Goal: Navigation & Orientation: Understand site structure

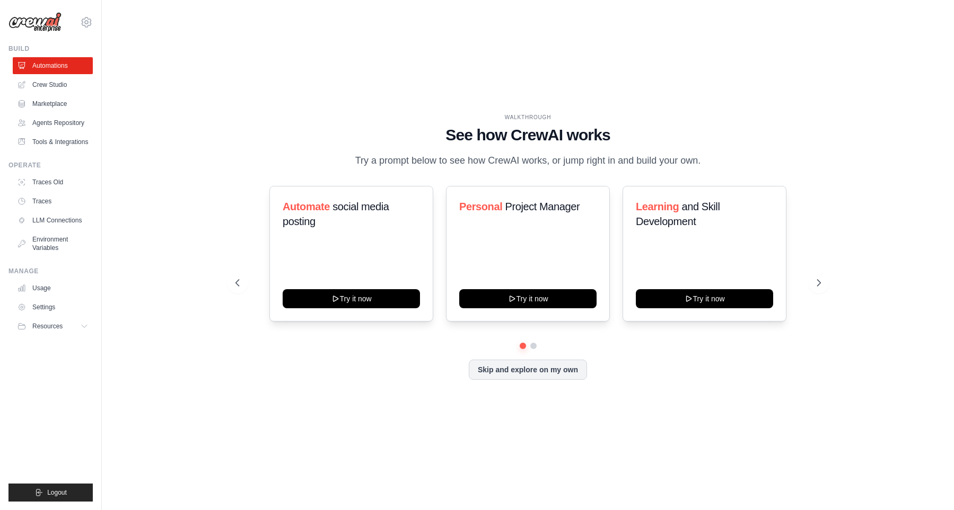
click at [512, 126] on h1 "See how CrewAI works" at bounding box center [527, 135] width 585 height 19
click at [57, 90] on link "Crew Studio" at bounding box center [54, 84] width 80 height 17
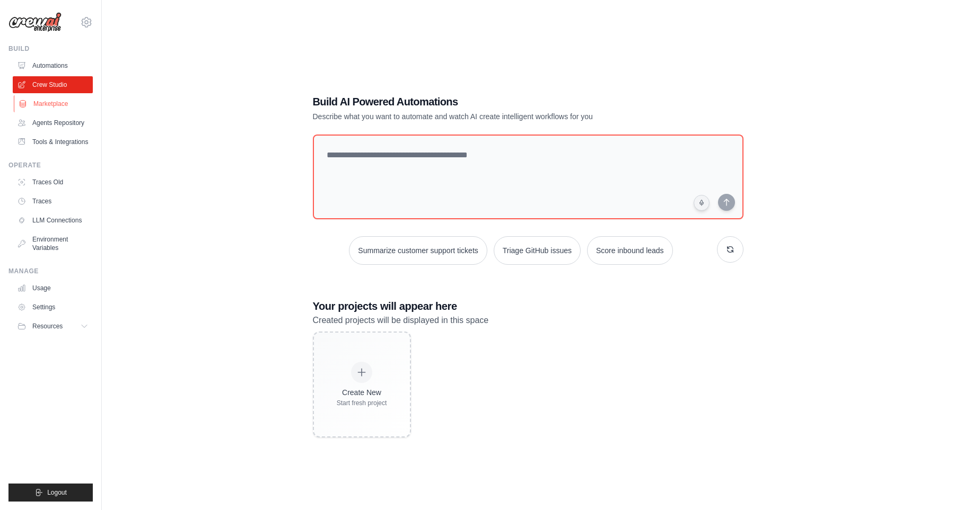
click at [59, 105] on link "Marketplace" at bounding box center [54, 103] width 80 height 17
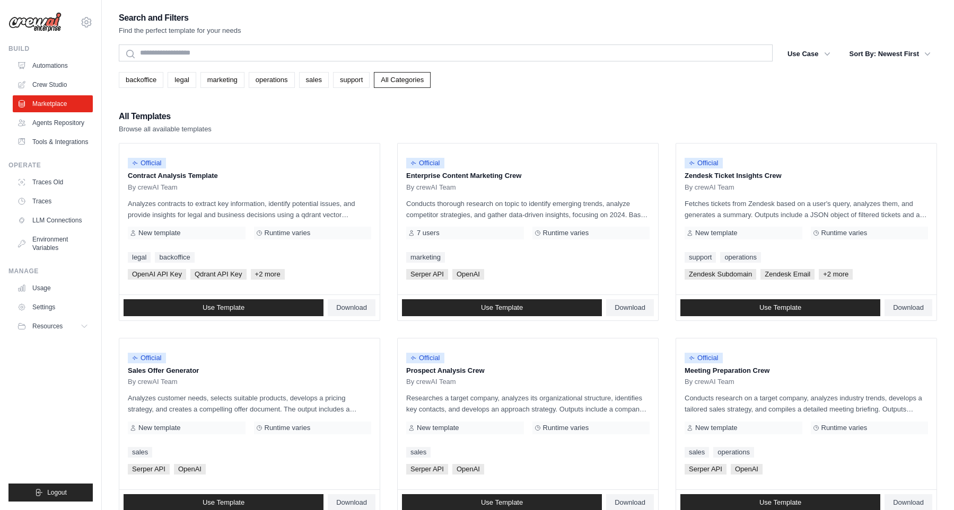
click at [623, 83] on div "backoffice legal marketing operations sales support All Categories" at bounding box center [528, 80] width 818 height 16
click at [56, 76] on ul "Automations Crew Studio Marketplace Agents Repository Tools & Integrations" at bounding box center [53, 103] width 80 height 93
click at [56, 68] on link "Automations" at bounding box center [54, 65] width 80 height 17
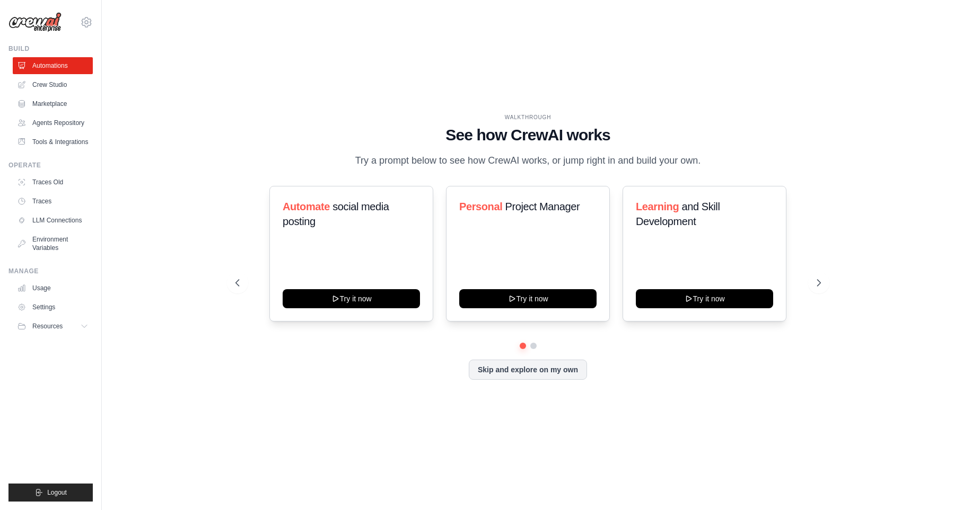
click at [544, 128] on h1 "See how CrewAI works" at bounding box center [527, 135] width 585 height 19
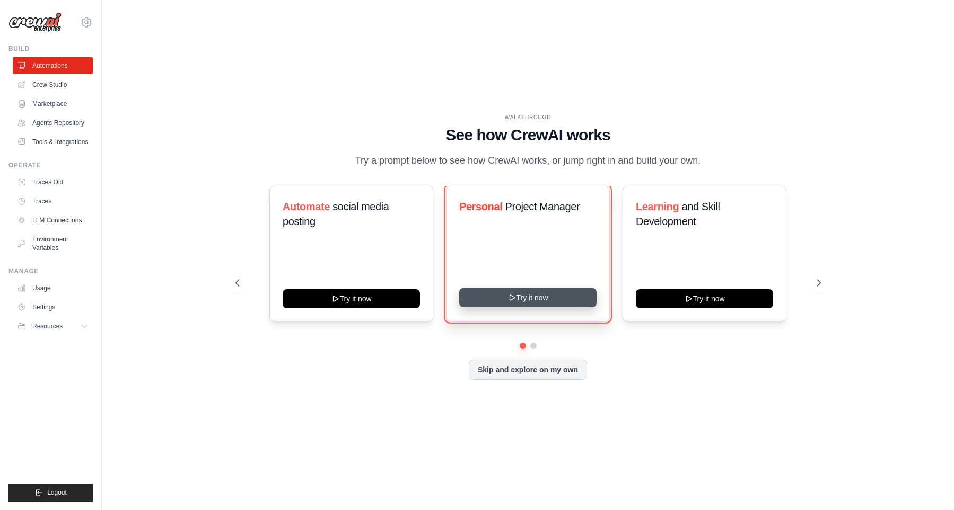
click at [529, 304] on button "Try it now" at bounding box center [527, 297] width 137 height 19
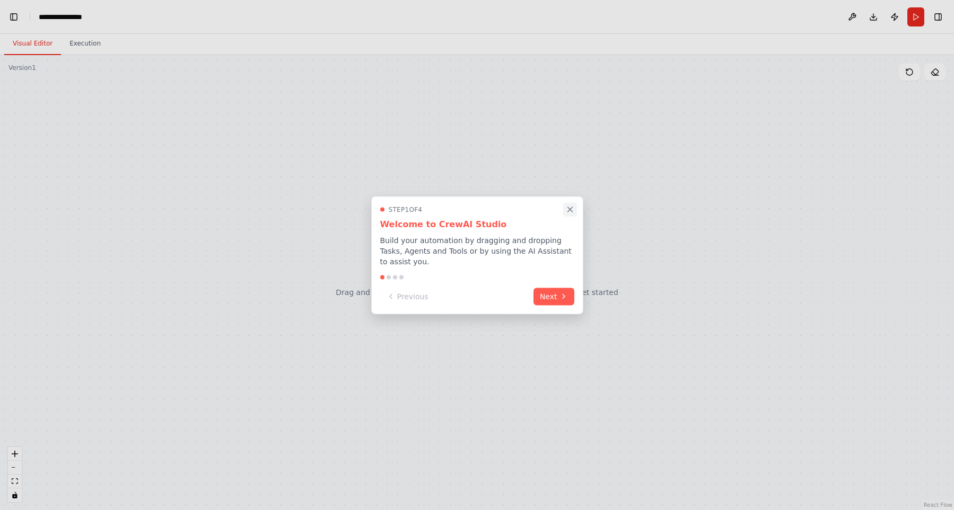
click at [566, 214] on icon "Close walkthrough" at bounding box center [570, 210] width 10 height 10
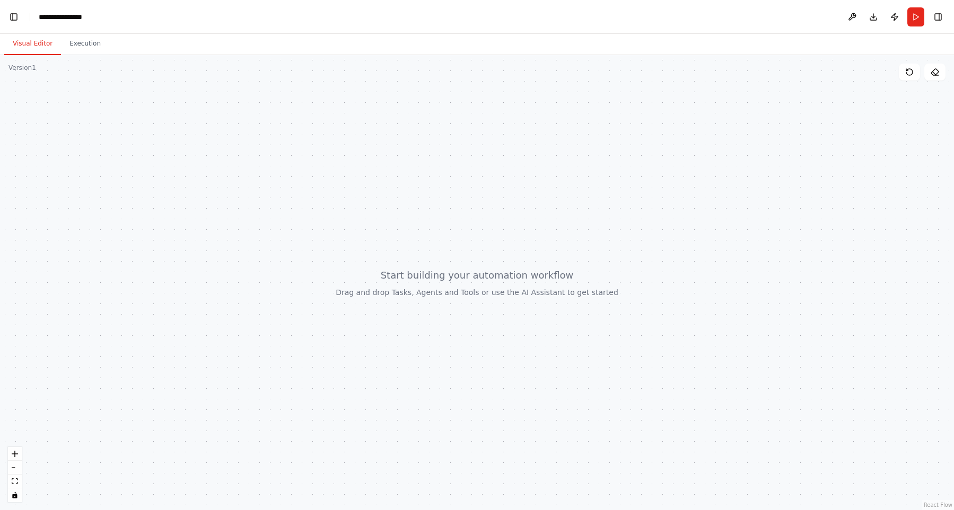
scroll to position [2812, 0]
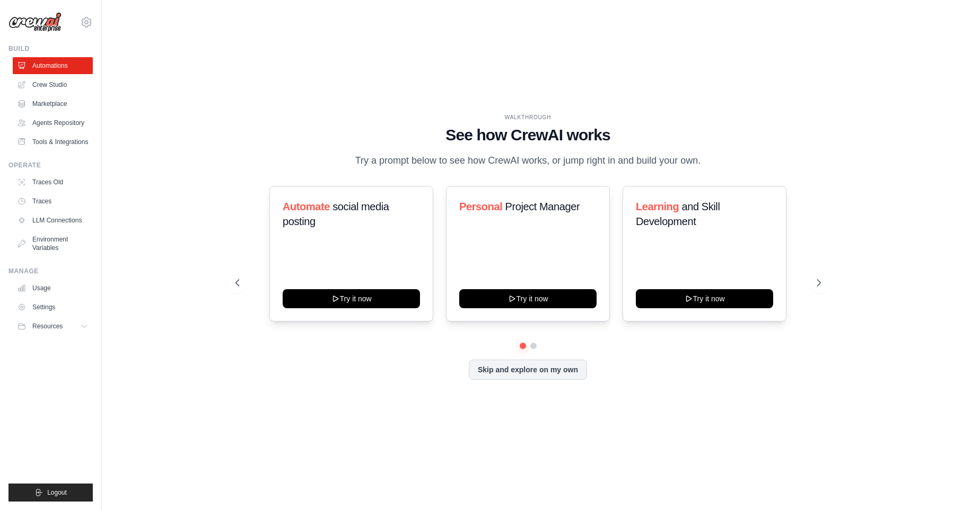
click at [647, 70] on div "WALKTHROUGH See how CrewAI works Try a prompt below to see how CrewAI works, or…" at bounding box center [528, 255] width 818 height 489
click at [579, 82] on div "WALKTHROUGH See how CrewAI works Try a prompt below to see how CrewAI works, or…" at bounding box center [528, 255] width 818 height 489
click at [510, 69] on div "WALKTHROUGH See how CrewAI works Try a prompt below to see how CrewAI works, or…" at bounding box center [528, 255] width 818 height 489
click at [63, 91] on link "Crew Studio" at bounding box center [54, 84] width 80 height 17
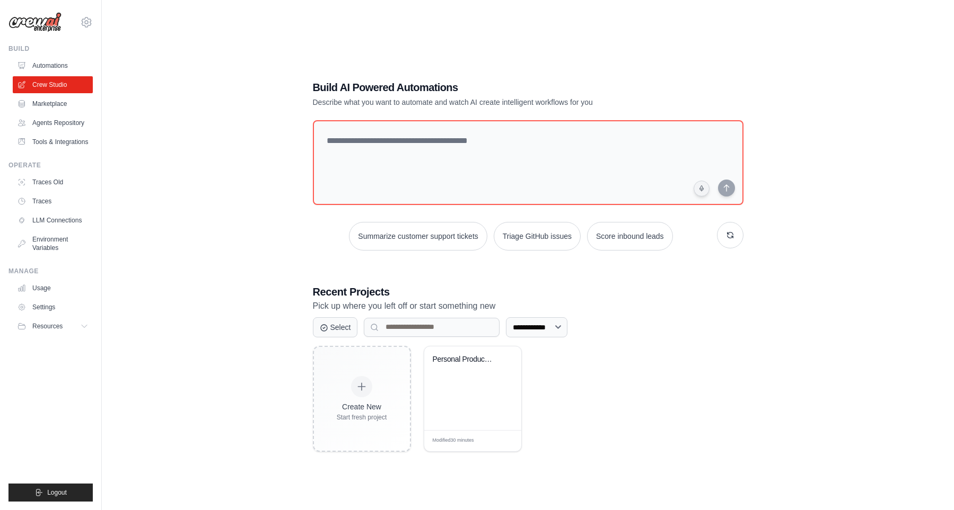
click at [66, 101] on link "Marketplace" at bounding box center [53, 103] width 80 height 17
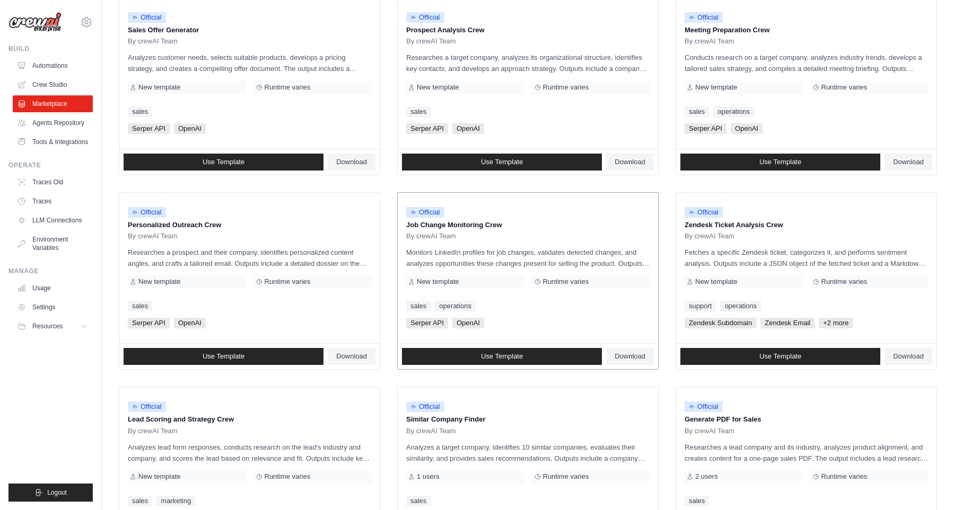
scroll to position [366, 0]
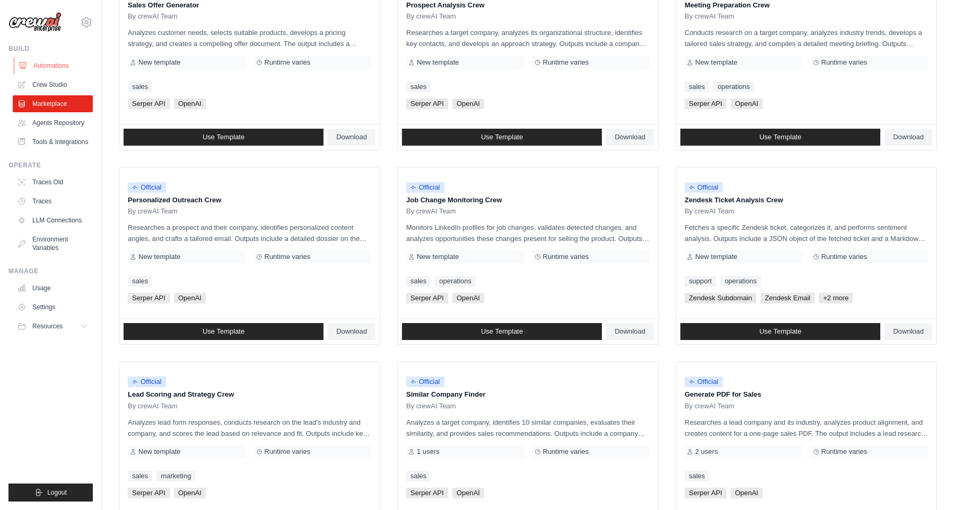
click at [62, 69] on link "Automations" at bounding box center [54, 65] width 80 height 17
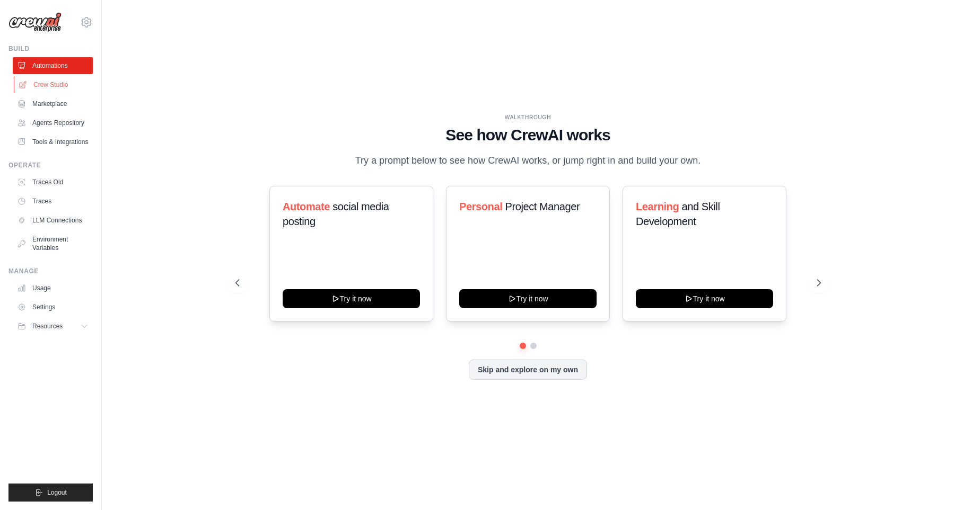
click at [57, 87] on link "Crew Studio" at bounding box center [54, 84] width 80 height 17
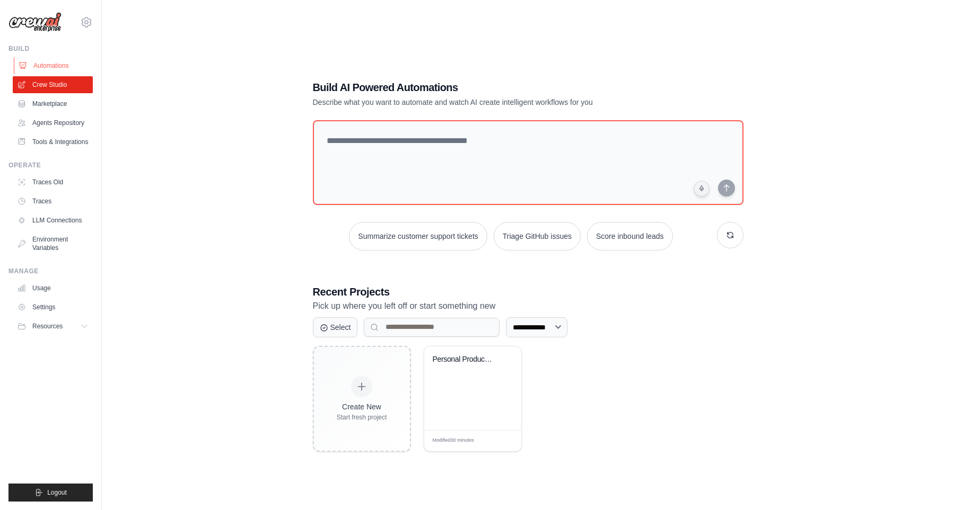
click at [72, 72] on link "Automations" at bounding box center [54, 65] width 80 height 17
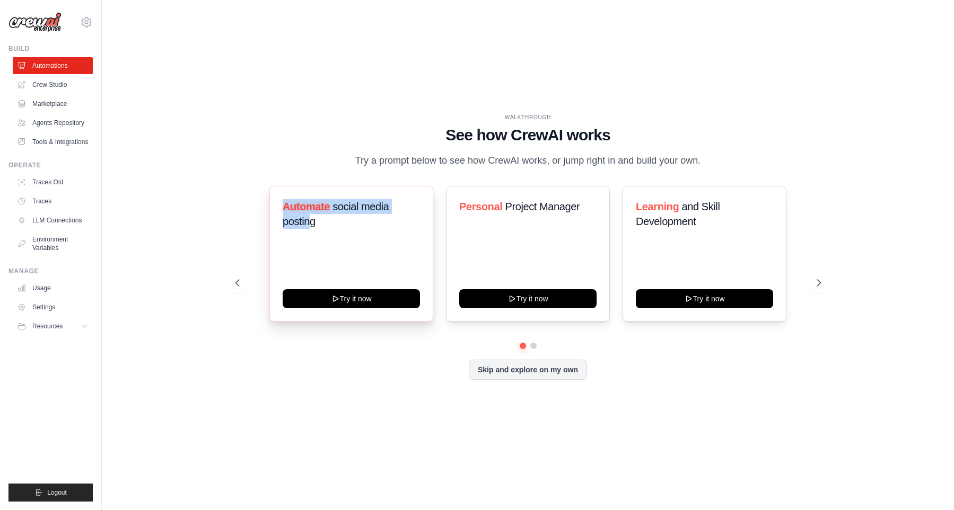
drag, startPoint x: 311, startPoint y: 235, endPoint x: 272, endPoint y: 216, distance: 43.9
click at [272, 216] on div "Automate social media posting Try it now" at bounding box center [351, 254] width 164 height 136
click at [570, 213] on span "Project Manager" at bounding box center [542, 207] width 75 height 12
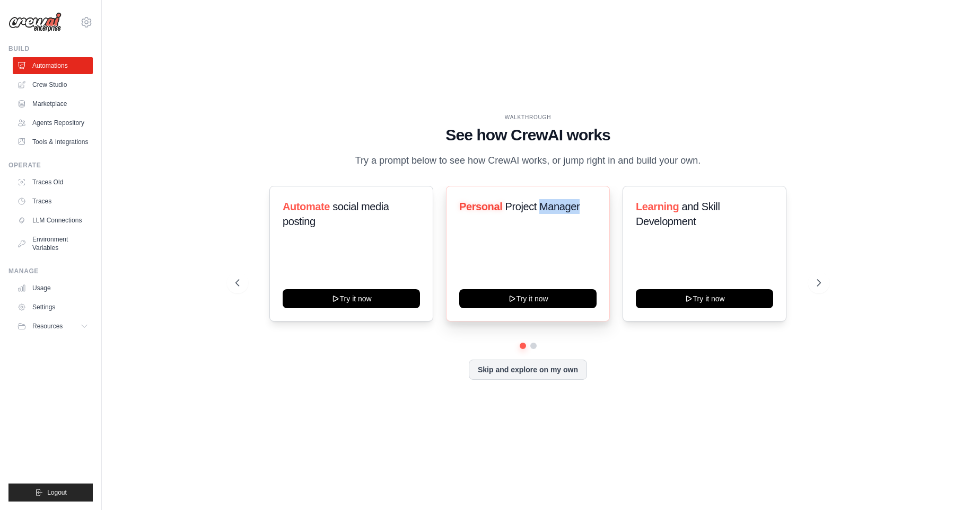
click at [570, 213] on span "Project Manager" at bounding box center [542, 207] width 75 height 12
drag, startPoint x: 709, startPoint y: 234, endPoint x: 613, endPoint y: 215, distance: 97.8
click at [622, 215] on div "Learning and Skill Development Try it now" at bounding box center [704, 254] width 164 height 136
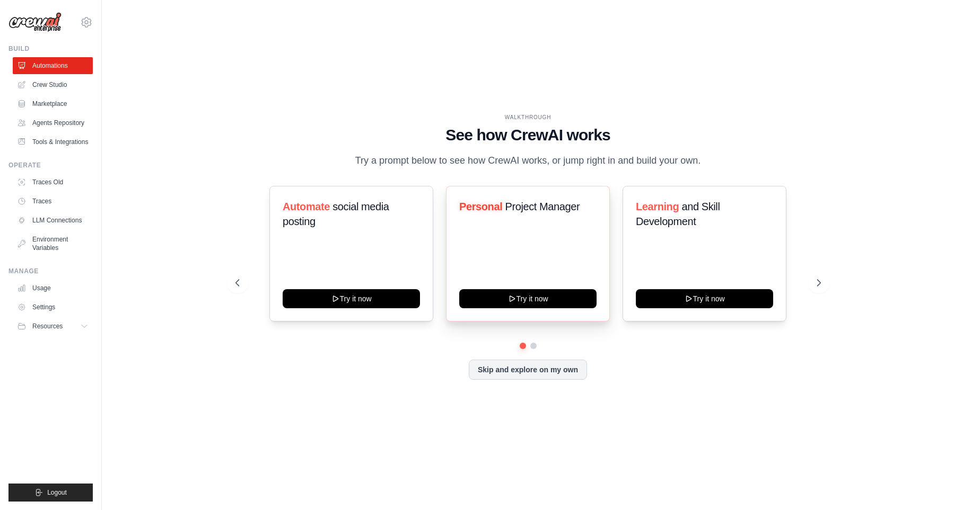
click at [564, 222] on div "Personal Project Manager" at bounding box center [527, 210] width 137 height 23
click at [563, 371] on button "Skip and explore on my own" at bounding box center [528, 369] width 118 height 20
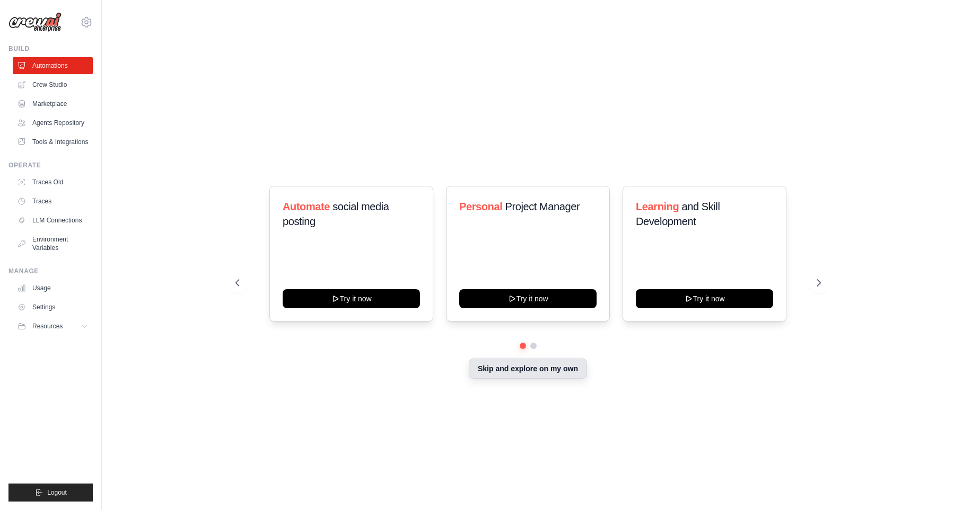
click at [563, 378] on div "WALKTHROUGH See how [PERSON_NAME] works Try a prompt below to see how [PERSON_N…" at bounding box center [528, 255] width 818 height 489
